Goal: Check status: Check status

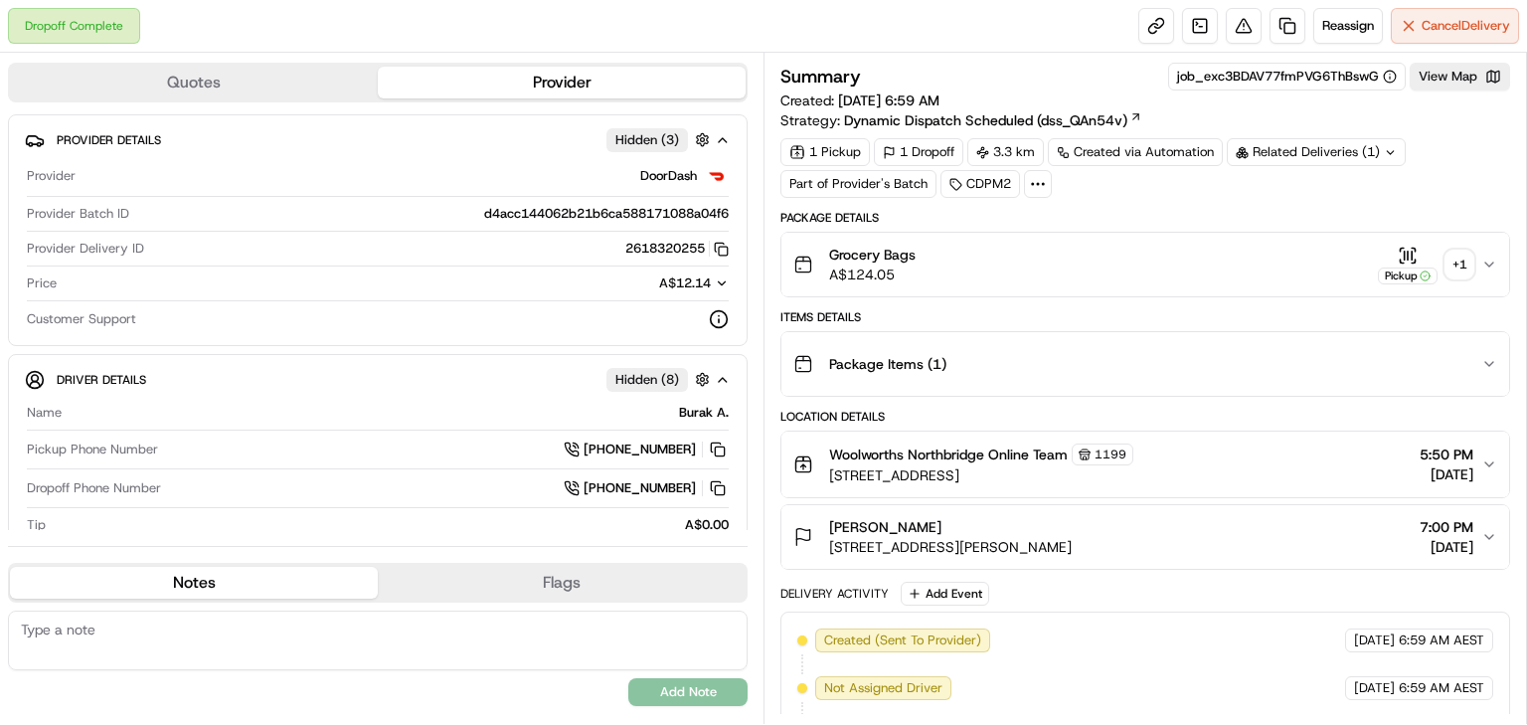
click at [1467, 264] on div "+ 1" at bounding box center [1459, 264] width 28 height 28
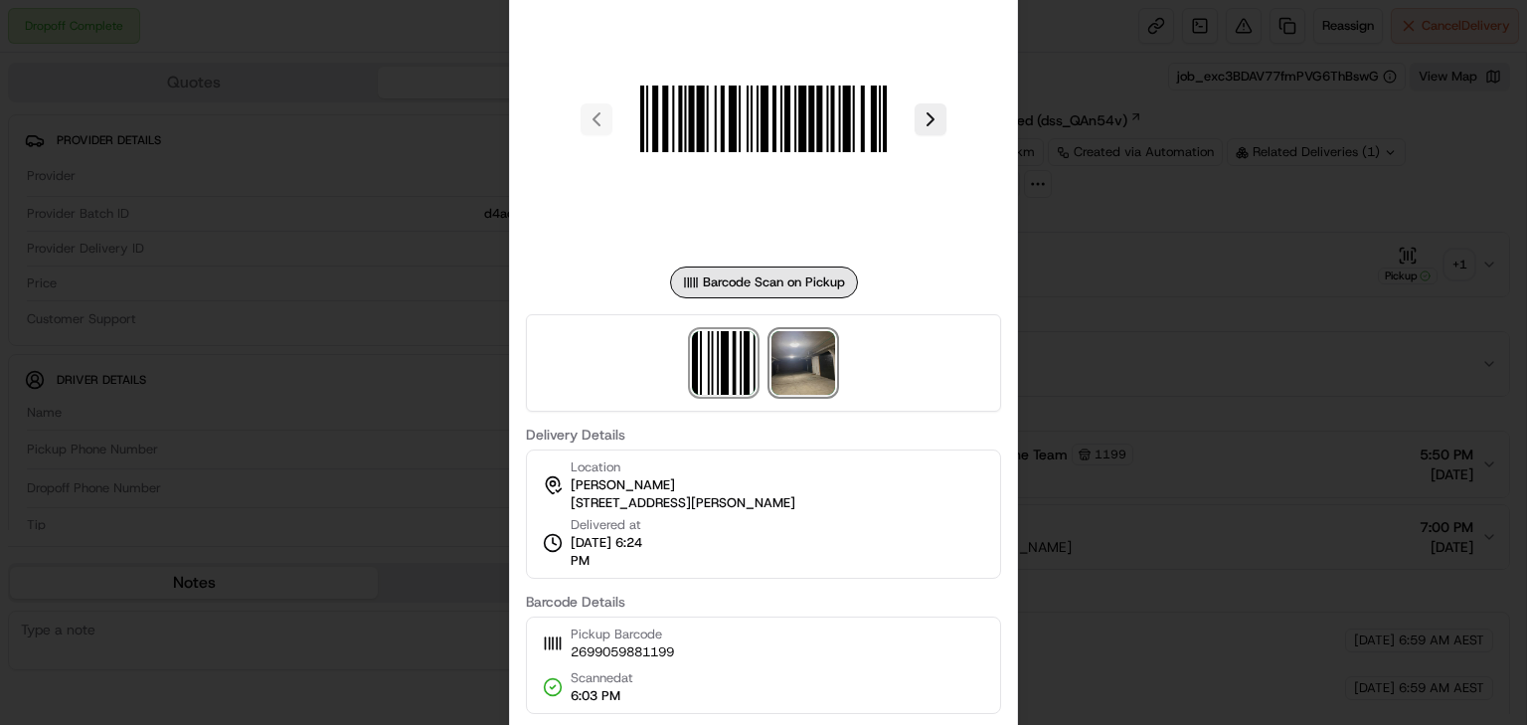
click at [810, 369] on img at bounding box center [803, 363] width 64 height 64
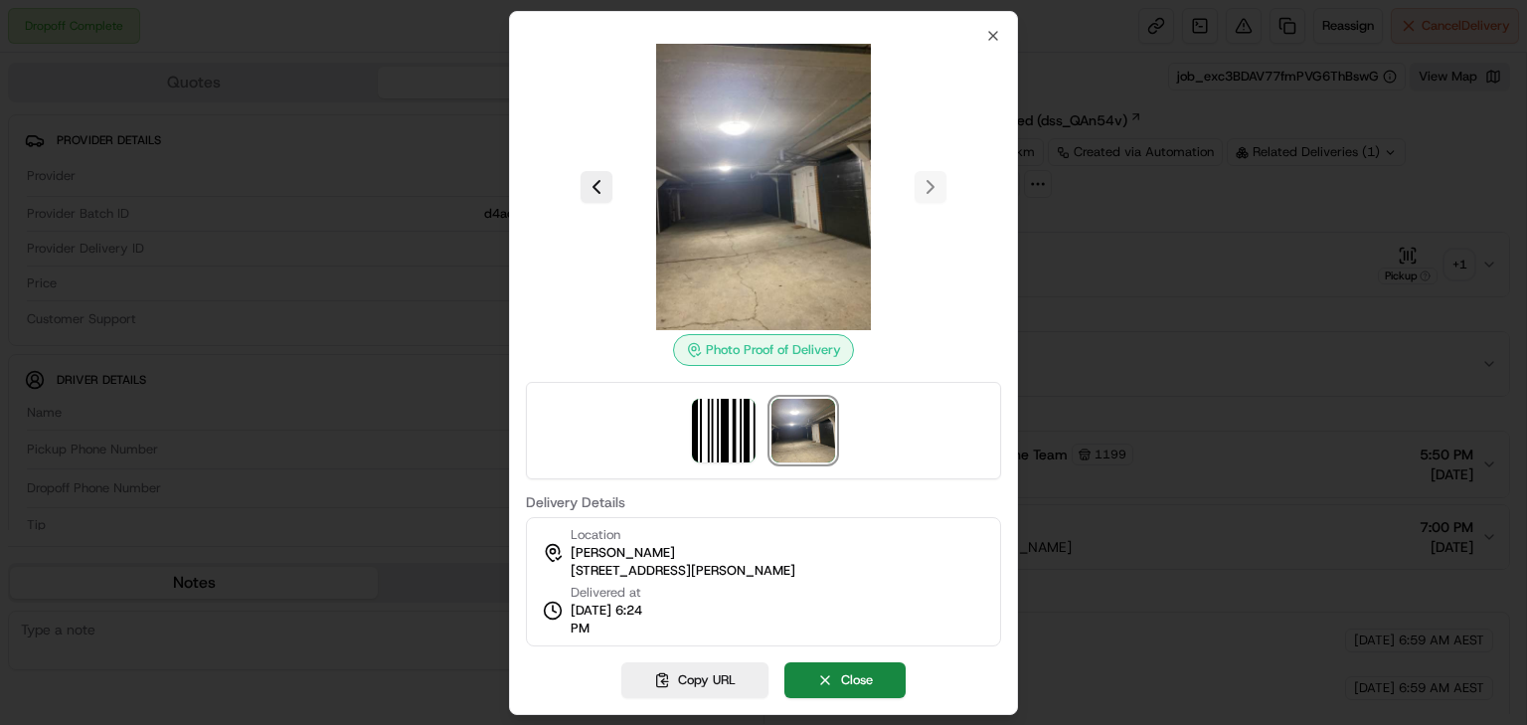
click at [1157, 224] on div at bounding box center [763, 362] width 1527 height 725
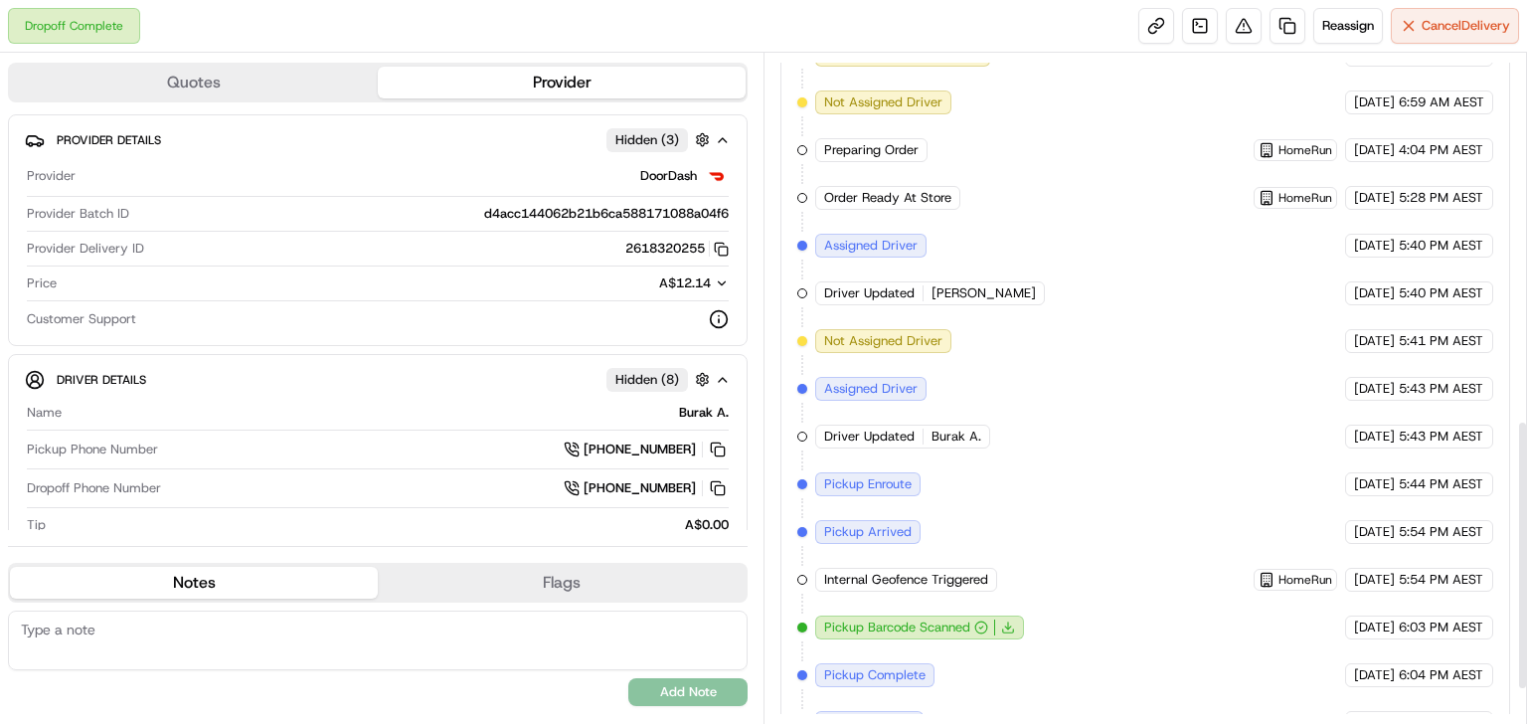
scroll to position [997, 0]
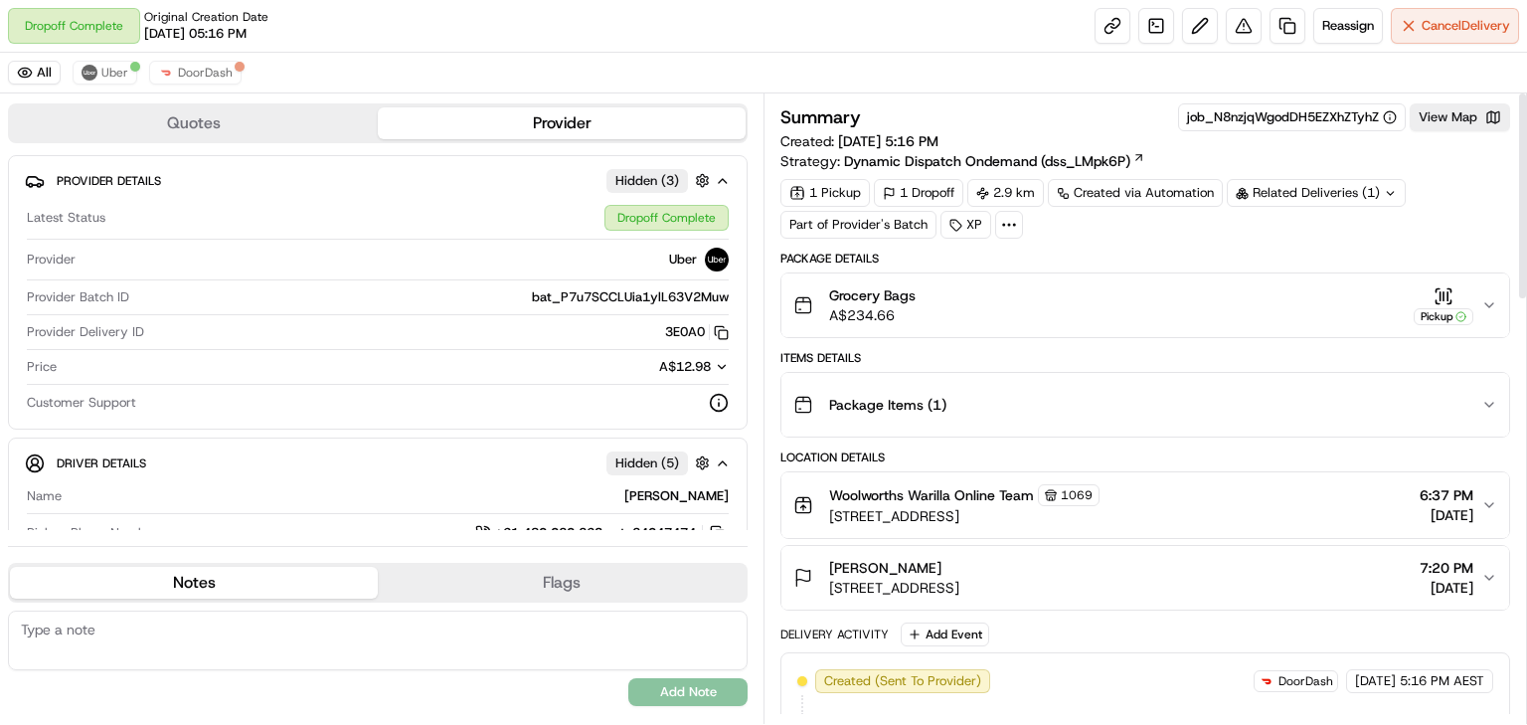
click at [1304, 184] on div "Related Deliveries (1)" at bounding box center [1316, 193] width 179 height 28
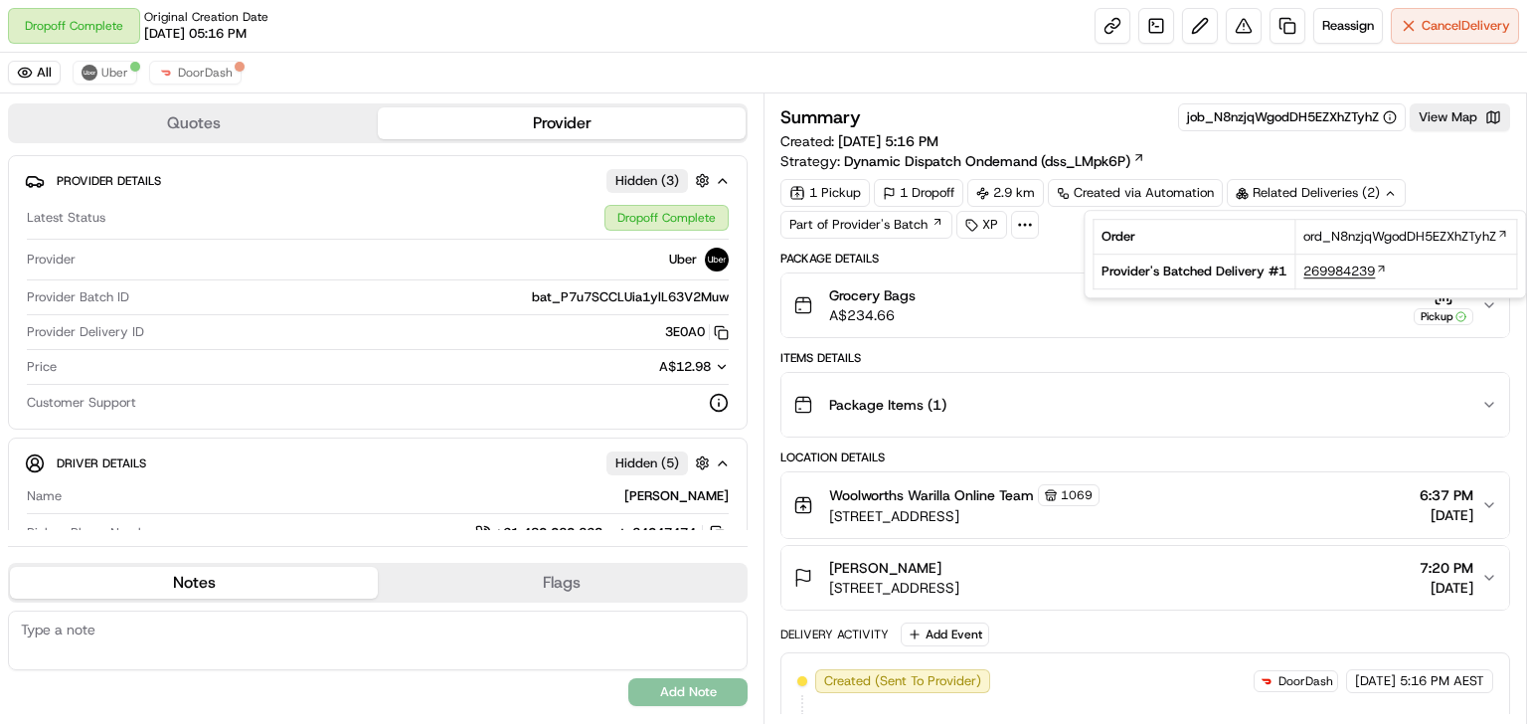
click at [1334, 268] on span "269984239" at bounding box center [1339, 271] width 72 height 18
click at [1082, 333] on button "Grocery Bags A$234.66 Pickup" at bounding box center [1145, 305] width 728 height 64
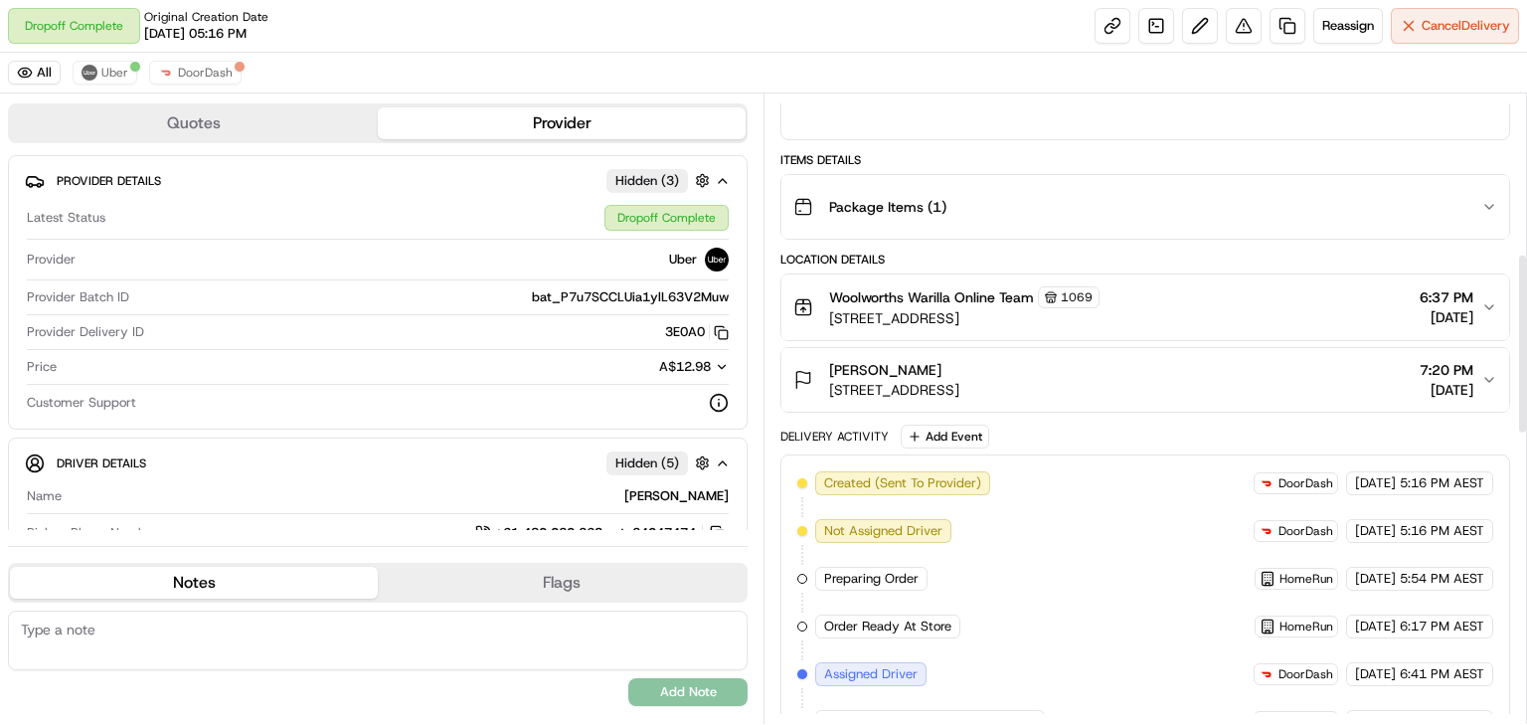
scroll to position [557, 0]
